Goal: Information Seeking & Learning: Learn about a topic

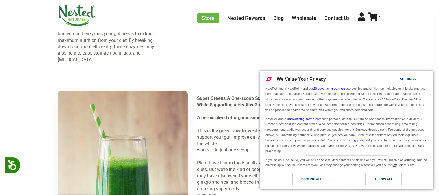
scroll to position [780, 0]
